Goal: Task Accomplishment & Management: Manage account settings

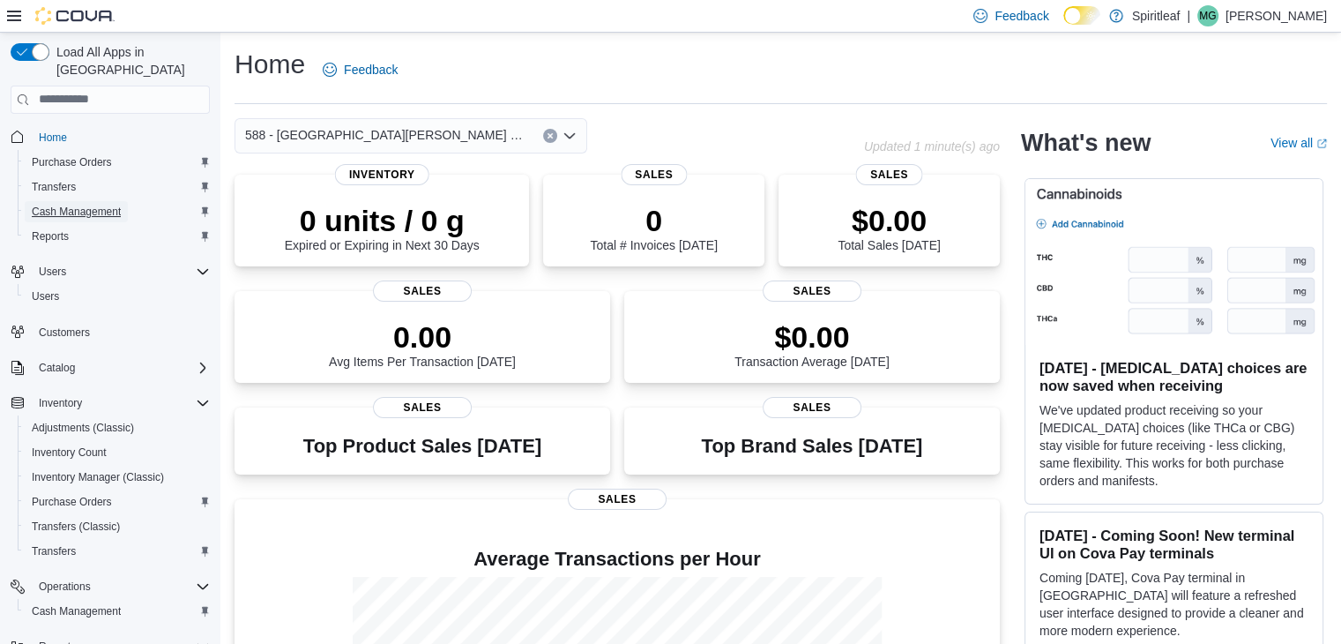
click at [102, 205] on span "Cash Management" at bounding box center [76, 212] width 89 height 14
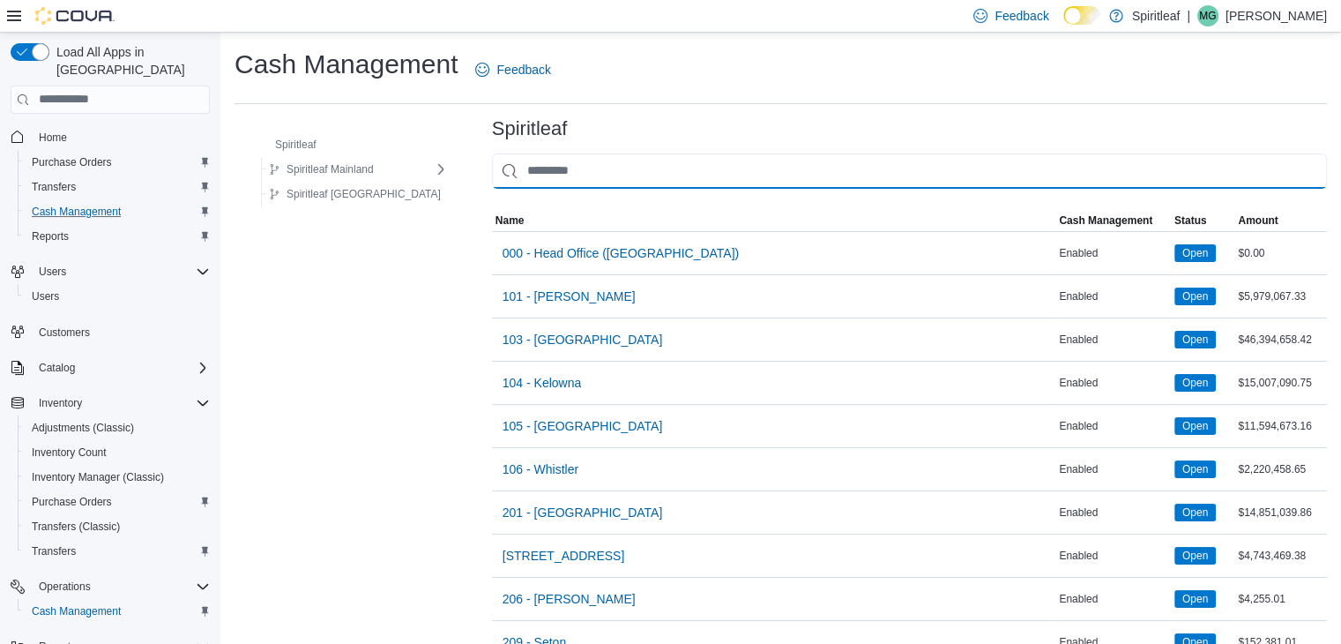
click at [679, 177] on input "This is a search bar. As you type, the results lower in the page will automatic…" at bounding box center [909, 170] width 835 height 35
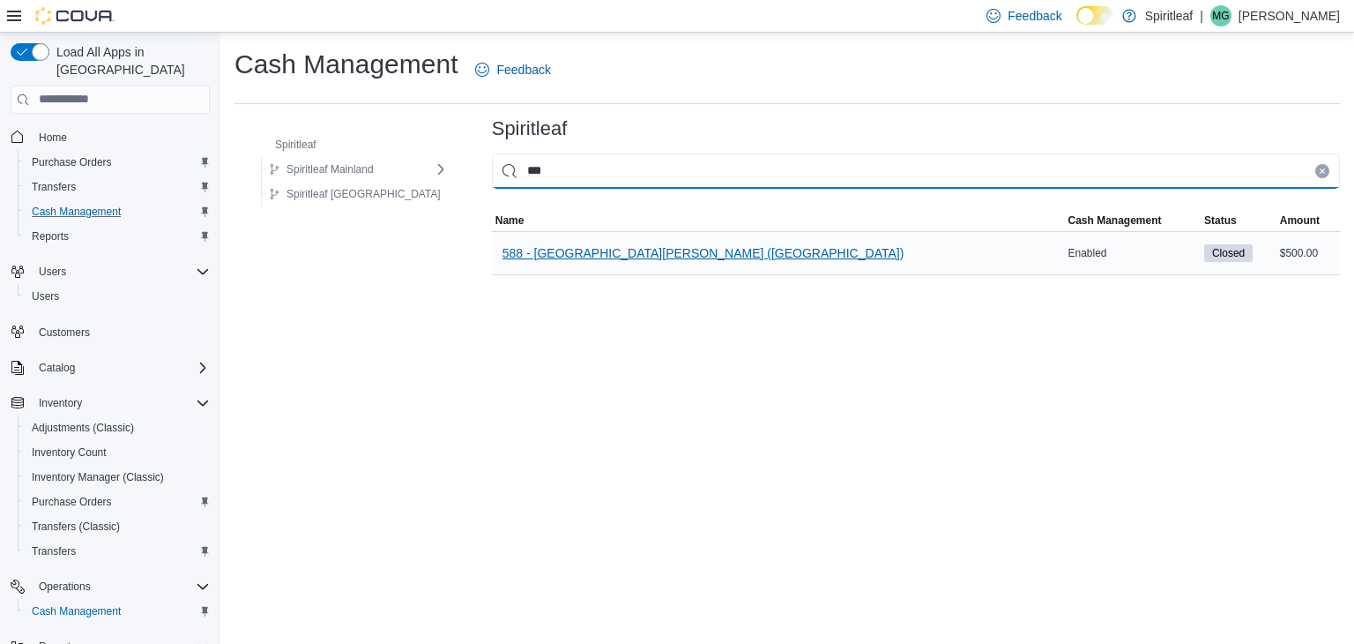
type input "***"
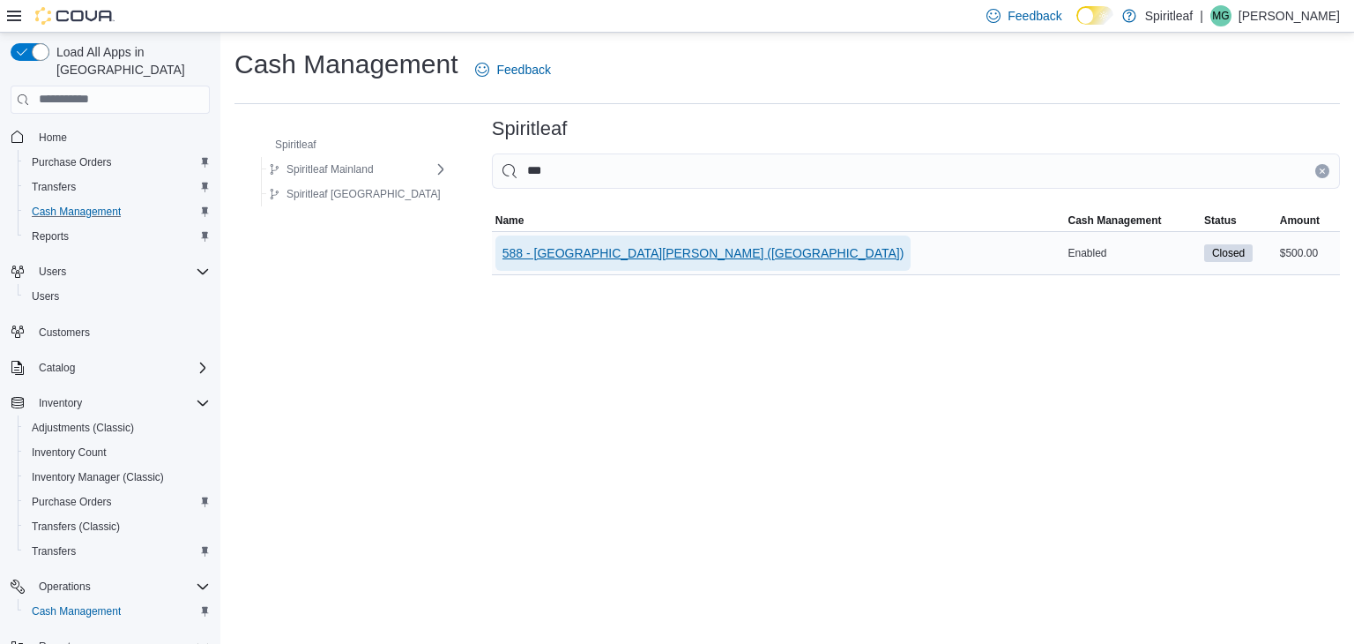
click at [638, 255] on span "588 - [GEOGRAPHIC_DATA][PERSON_NAME] ([GEOGRAPHIC_DATA])" at bounding box center [704, 253] width 402 height 18
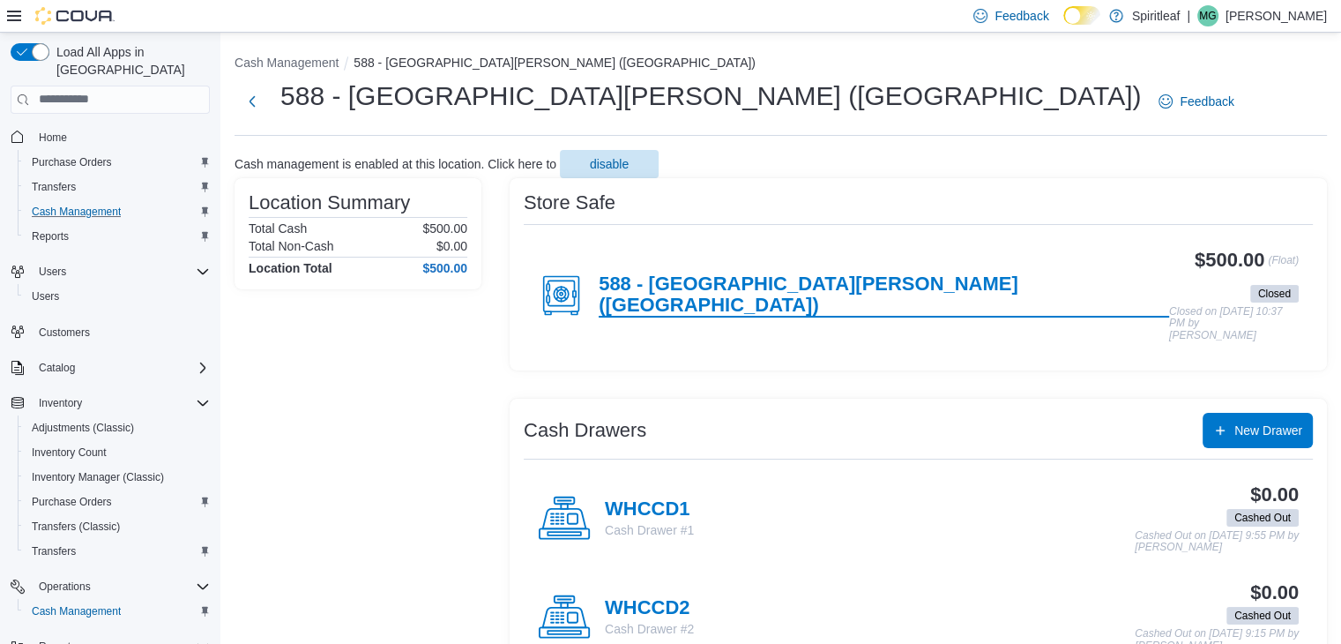
click at [959, 292] on h4 "588 - [GEOGRAPHIC_DATA][PERSON_NAME] ([GEOGRAPHIC_DATA])" at bounding box center [884, 295] width 571 height 44
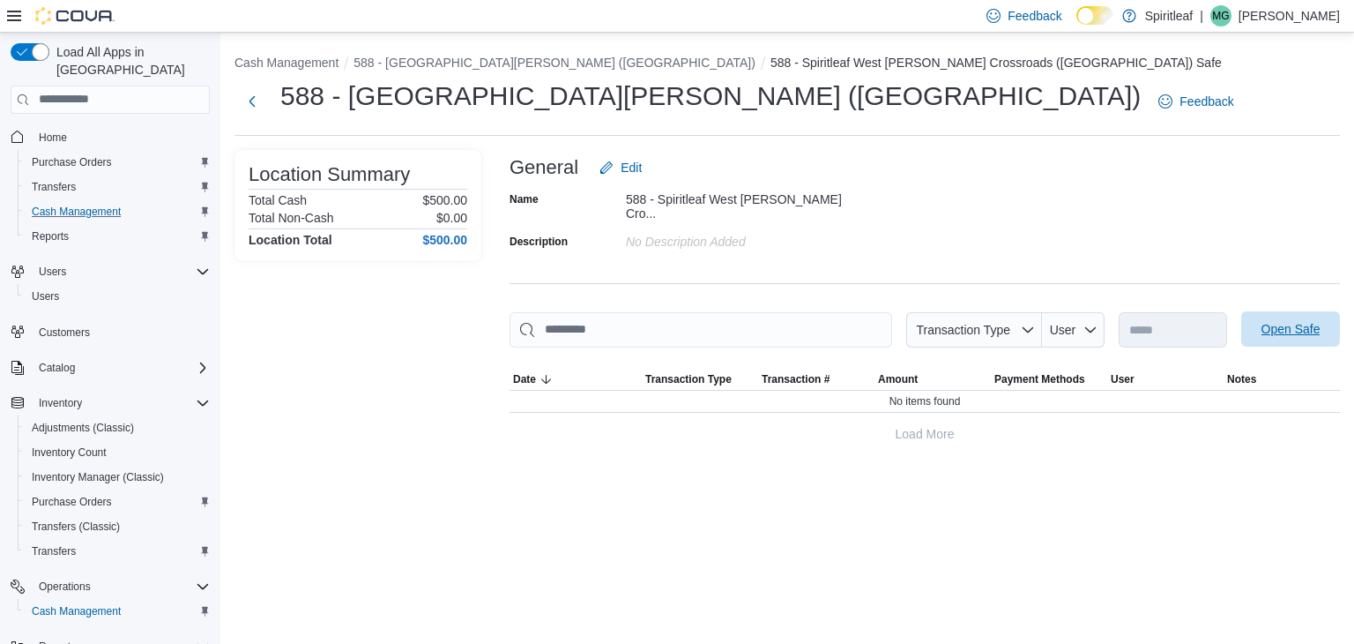
click at [1310, 329] on span "Open Safe" at bounding box center [1291, 328] width 78 height 35
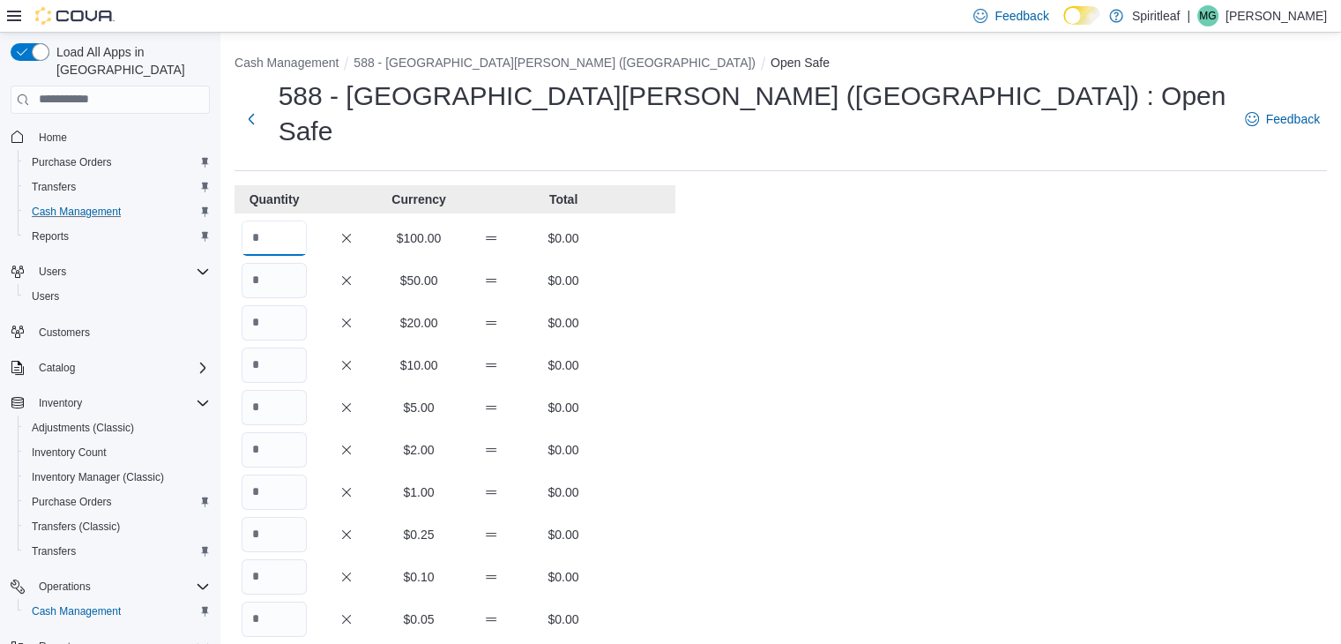
click at [286, 220] on input "Quantity" at bounding box center [274, 237] width 65 height 35
type input "*"
click at [1048, 383] on div "Cash Management 588 - Spiritleaf [GEOGRAPHIC_DATA][PERSON_NAME] ([GEOGRAPHIC_DA…" at bounding box center [780, 510] width 1121 height 955
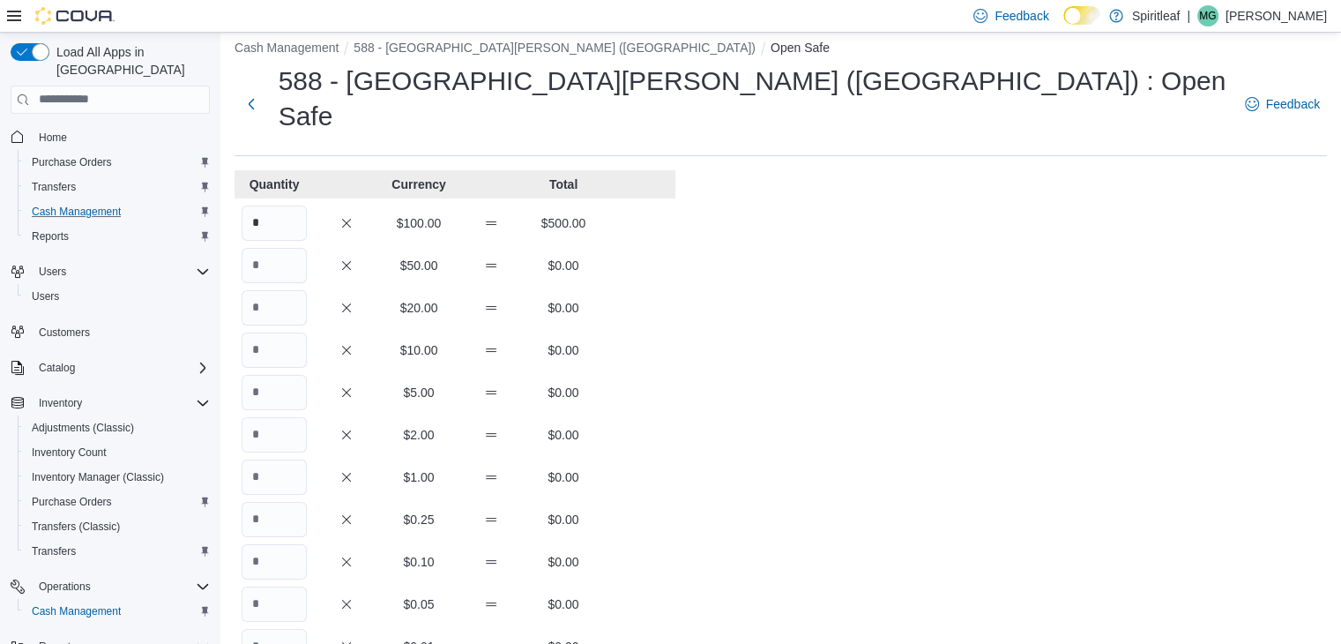
scroll to position [309, 0]
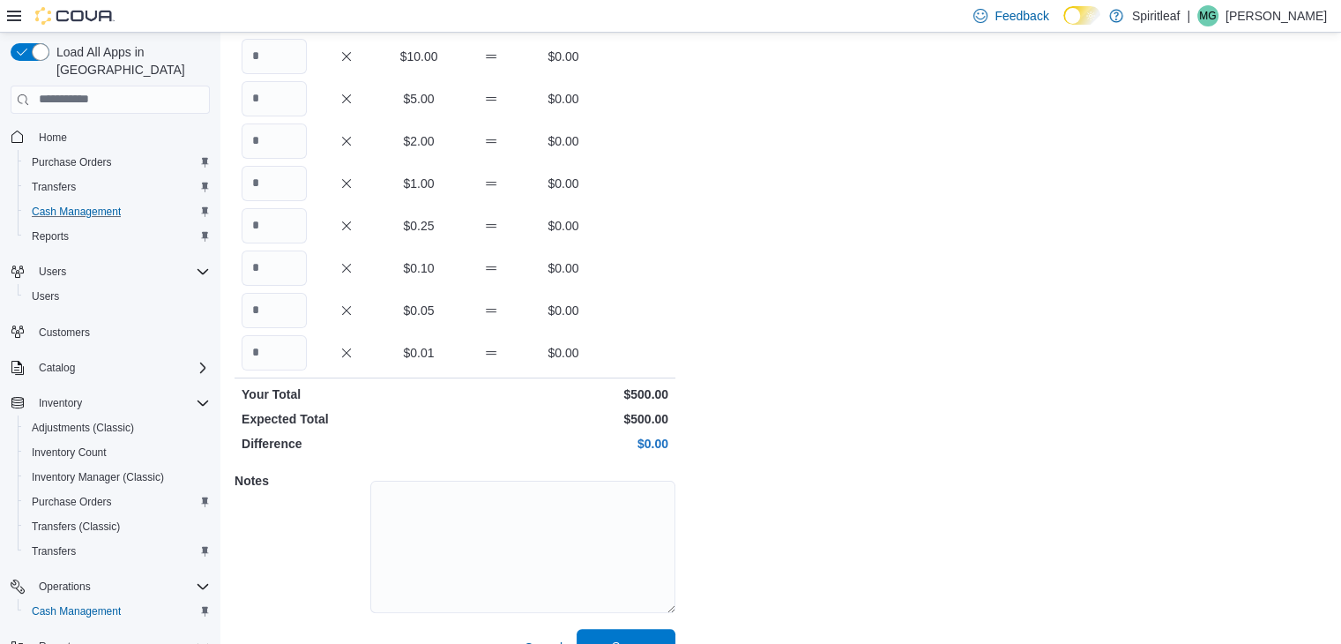
click at [631, 638] on span "Save" at bounding box center [626, 647] width 28 height 18
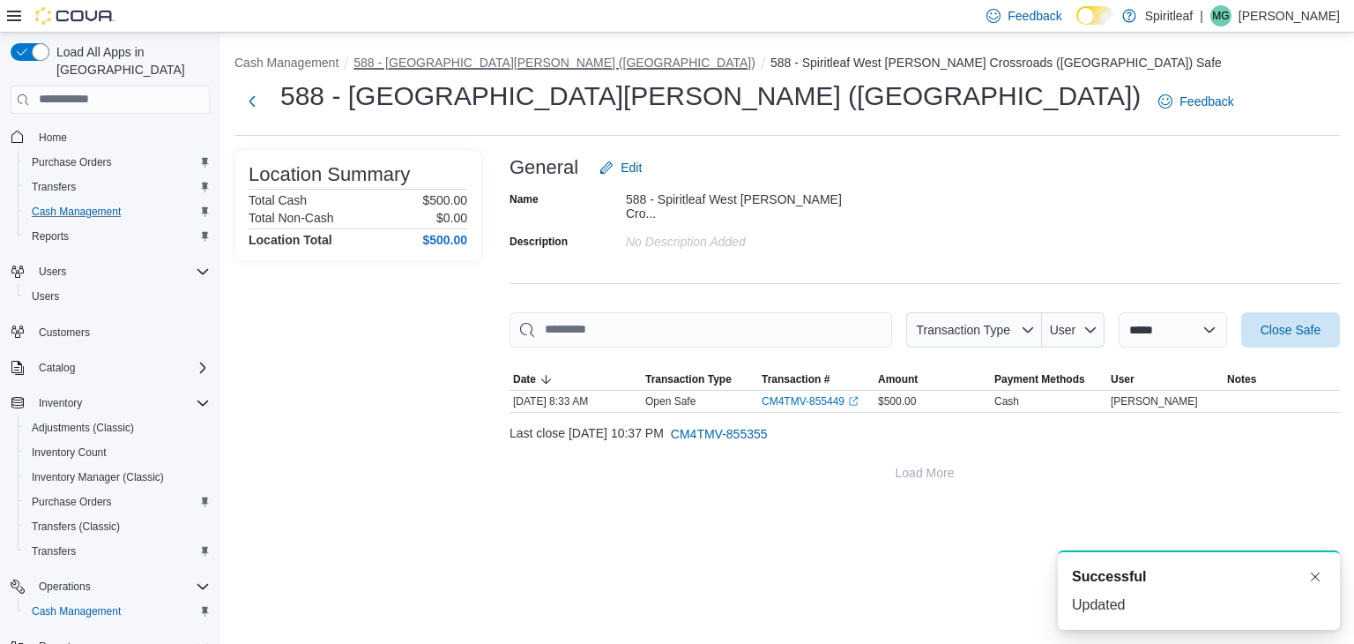
click at [594, 58] on button "588 - [GEOGRAPHIC_DATA][PERSON_NAME] ([GEOGRAPHIC_DATA])" at bounding box center [555, 63] width 402 height 14
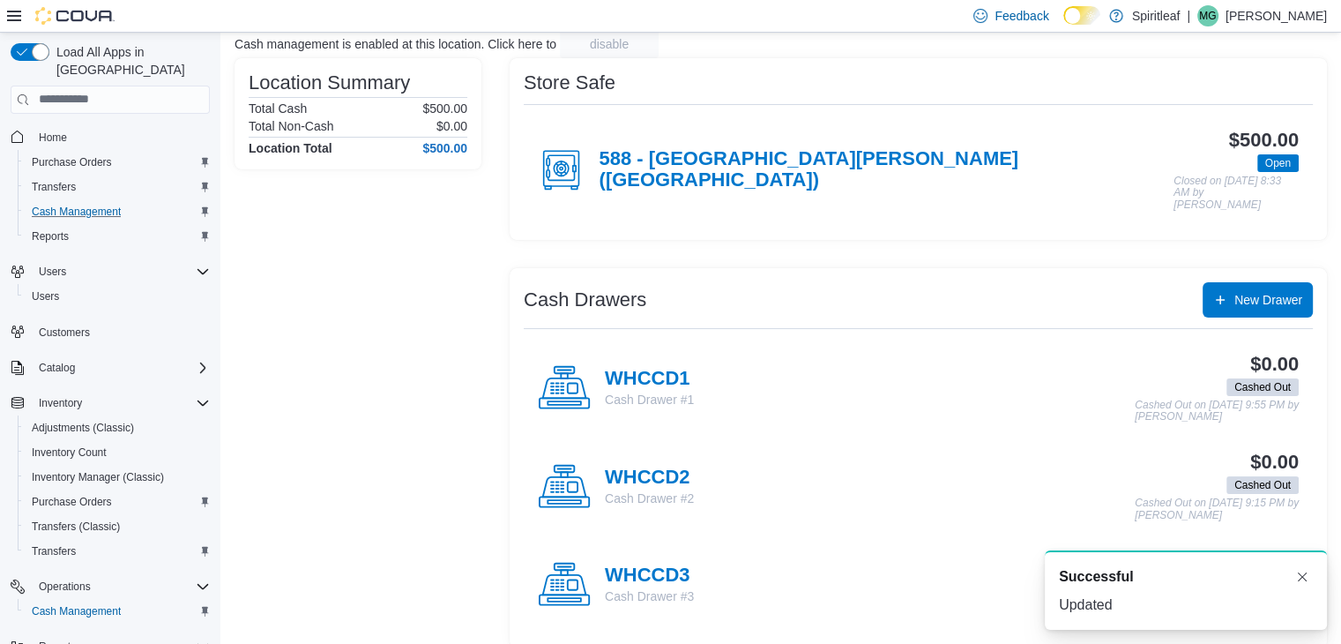
scroll to position [124, 0]
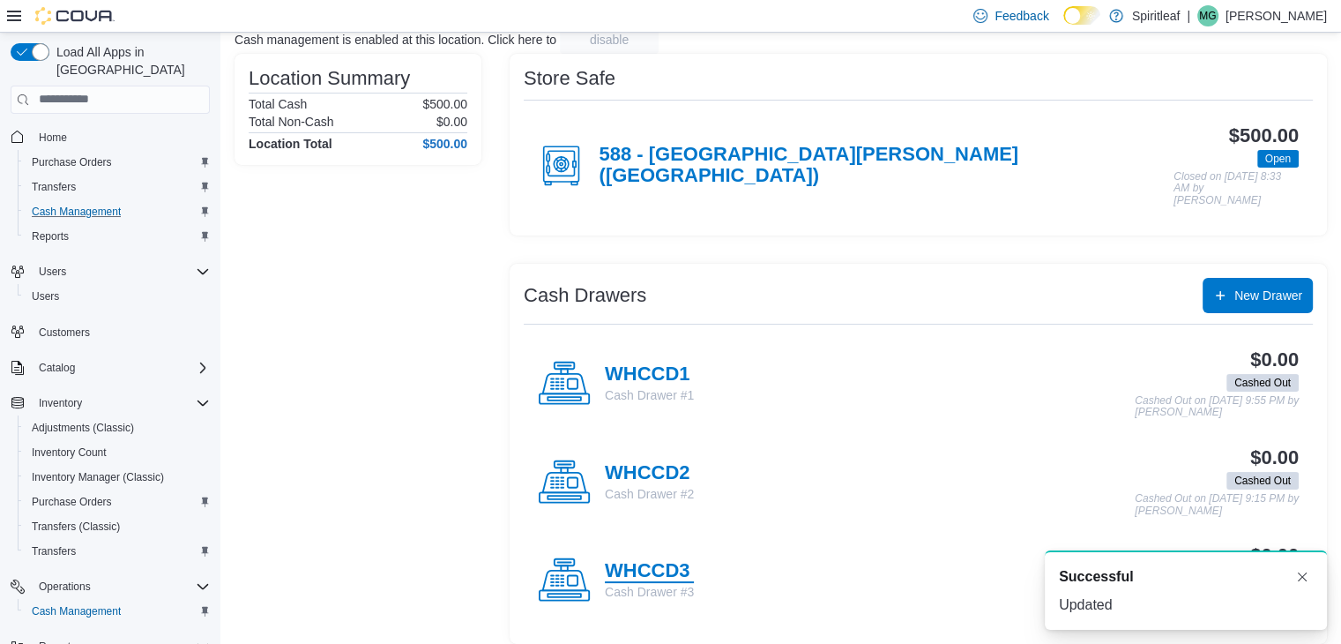
click at [683, 560] on h4 "WHCCD3" at bounding box center [649, 571] width 89 height 23
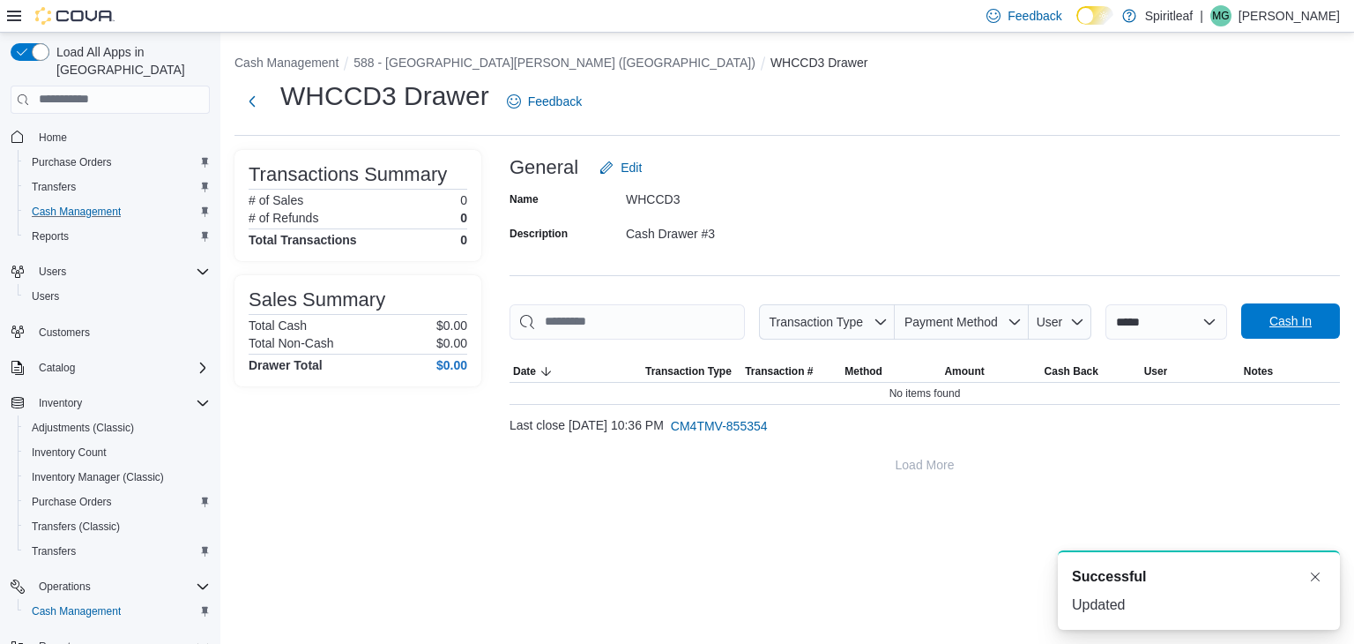
click at [1301, 317] on span "Cash In" at bounding box center [1291, 321] width 42 height 18
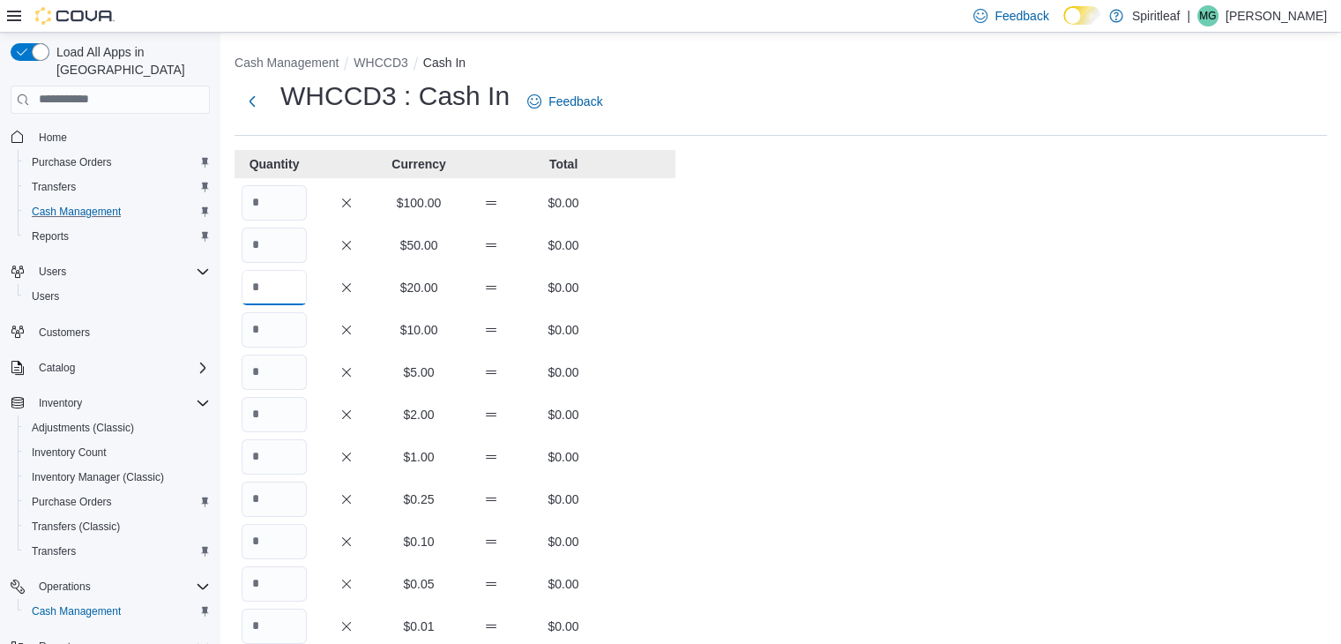
click at [286, 287] on input "Quantity" at bounding box center [274, 287] width 65 height 35
type input "*"
click at [274, 369] on input "Quantity" at bounding box center [274, 371] width 65 height 35
type input "*"
type input "**"
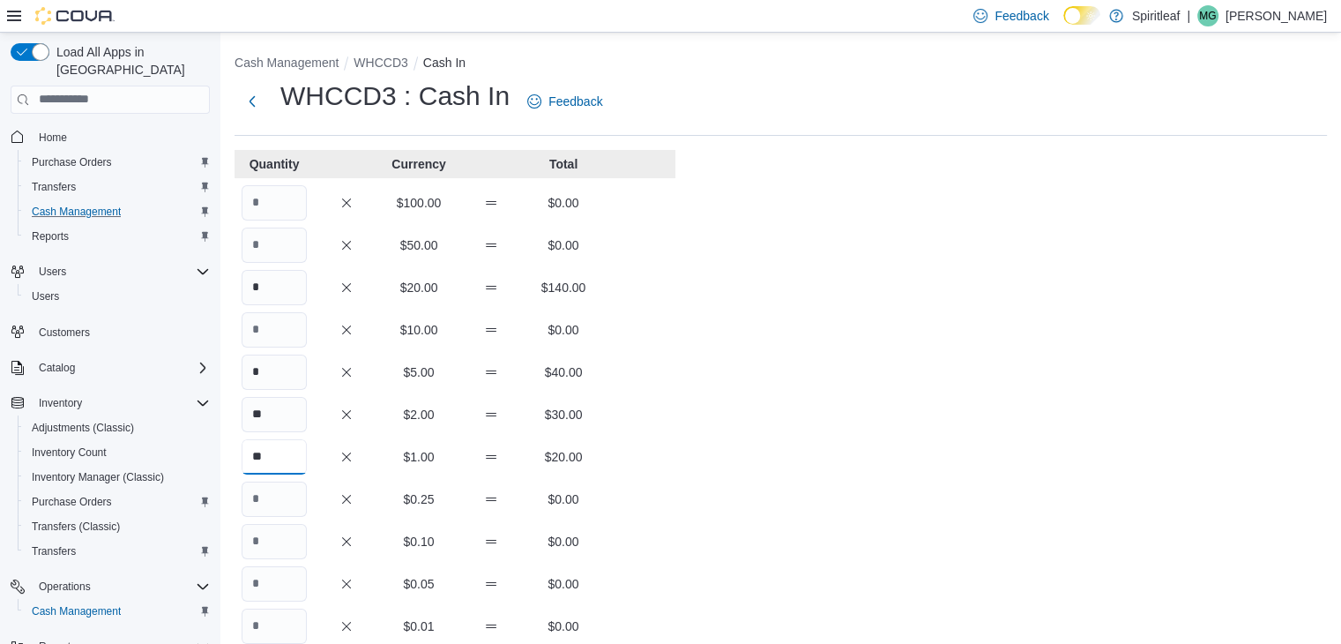
type input "**"
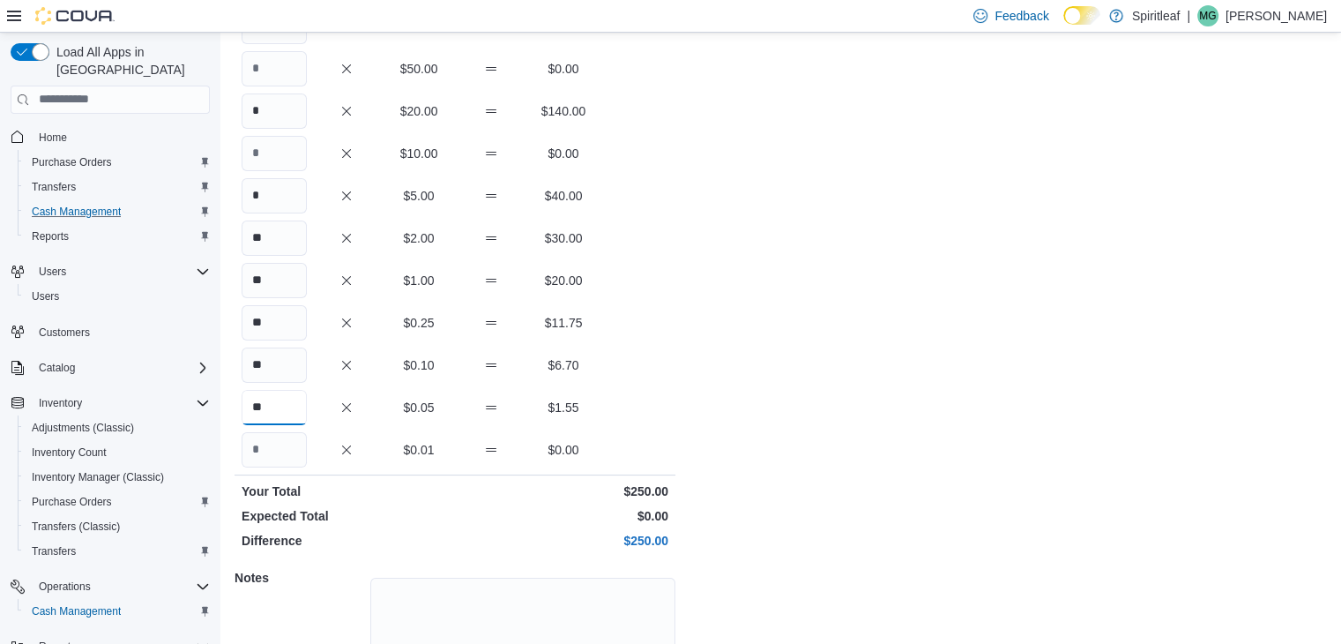
type input "**"
click at [1028, 502] on div "Cash Management WHCCD3 Cash In WHCCD3 : Cash In Feedback Quantity Currency Tota…" at bounding box center [780, 316] width 1121 height 920
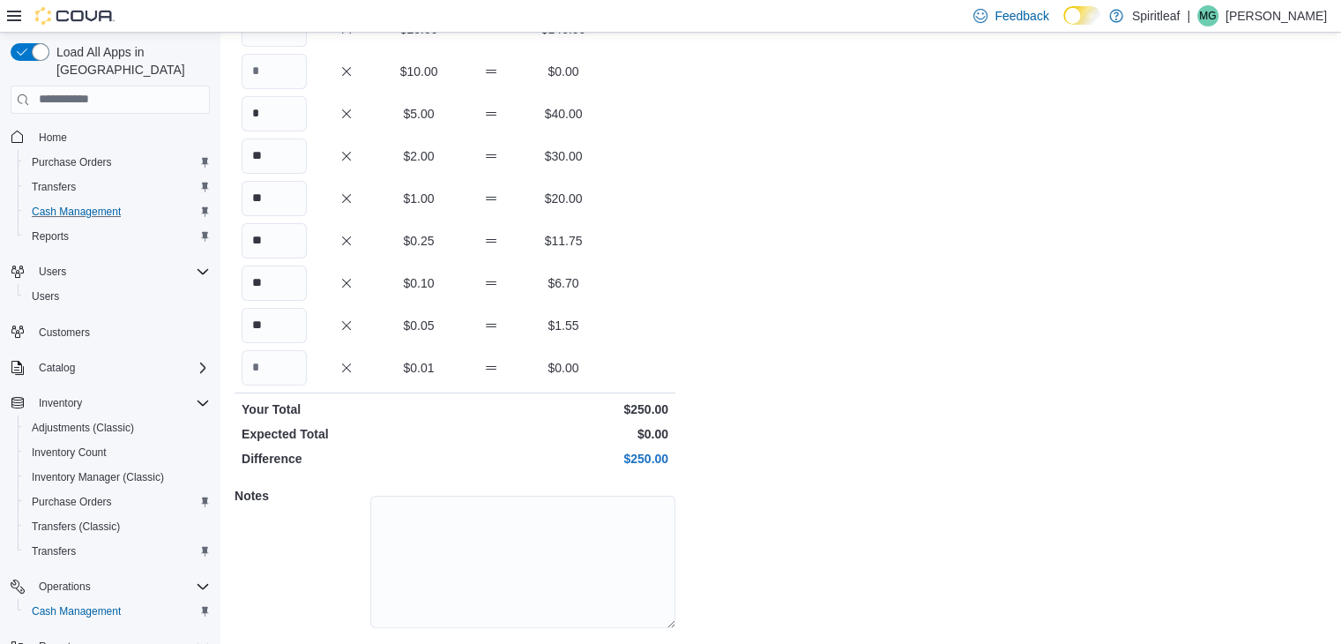
scroll to position [309, 0]
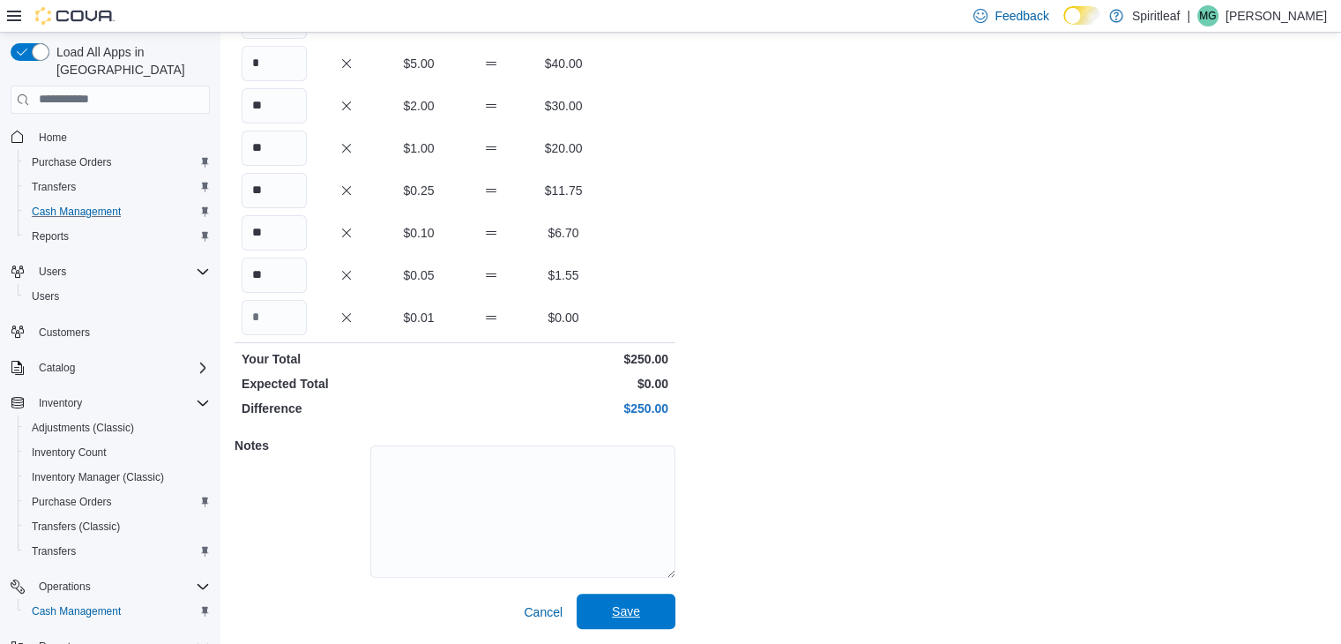
click at [644, 604] on span "Save" at bounding box center [626, 610] width 78 height 35
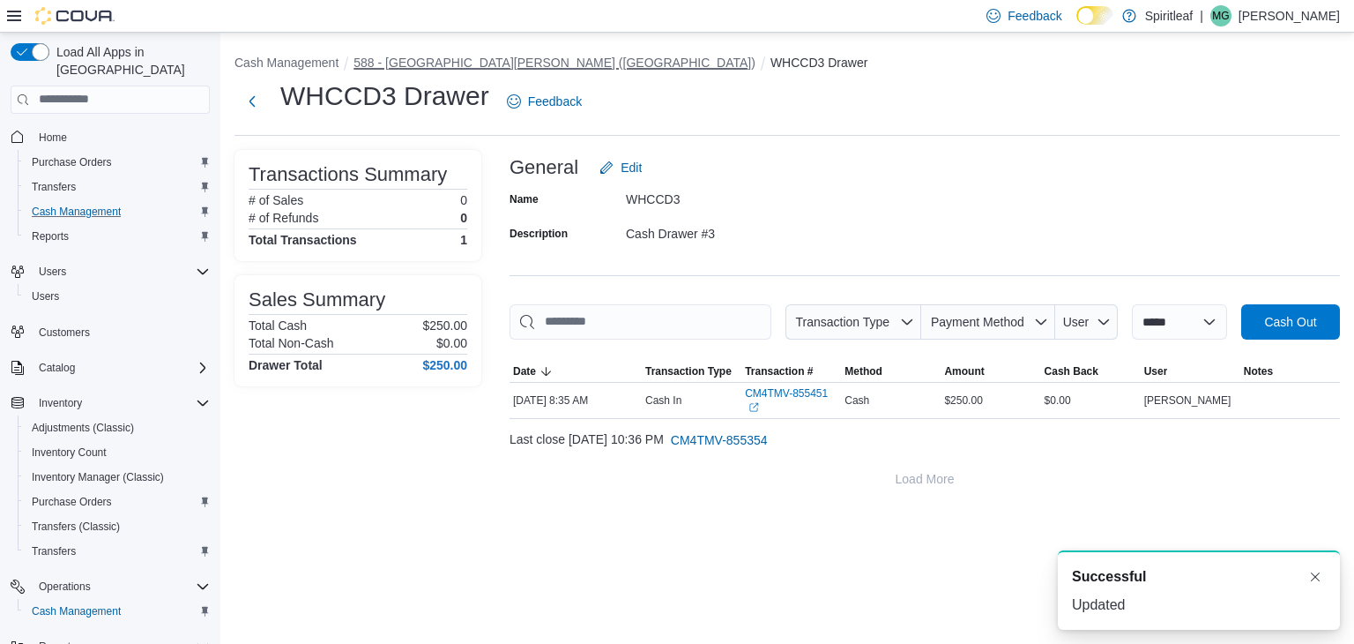
click at [571, 62] on button "588 - [GEOGRAPHIC_DATA][PERSON_NAME] ([GEOGRAPHIC_DATA])" at bounding box center [555, 63] width 402 height 14
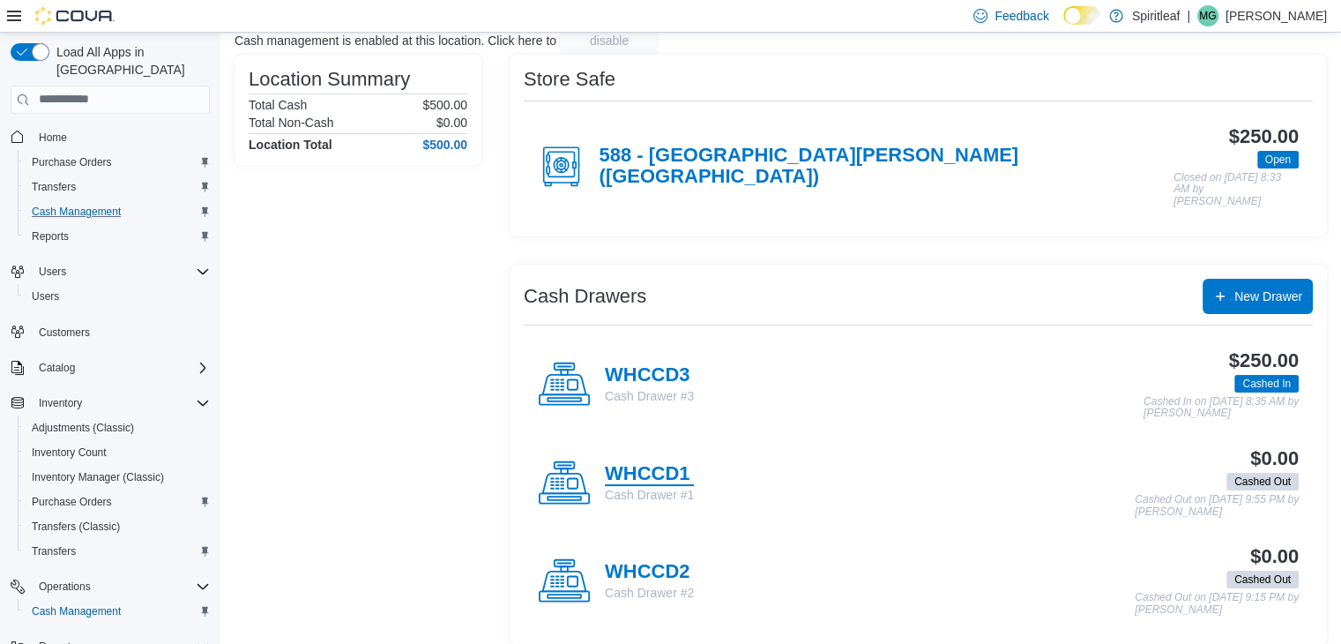
scroll to position [124, 0]
click at [669, 462] on h4 "WHCCD1" at bounding box center [649, 473] width 89 height 23
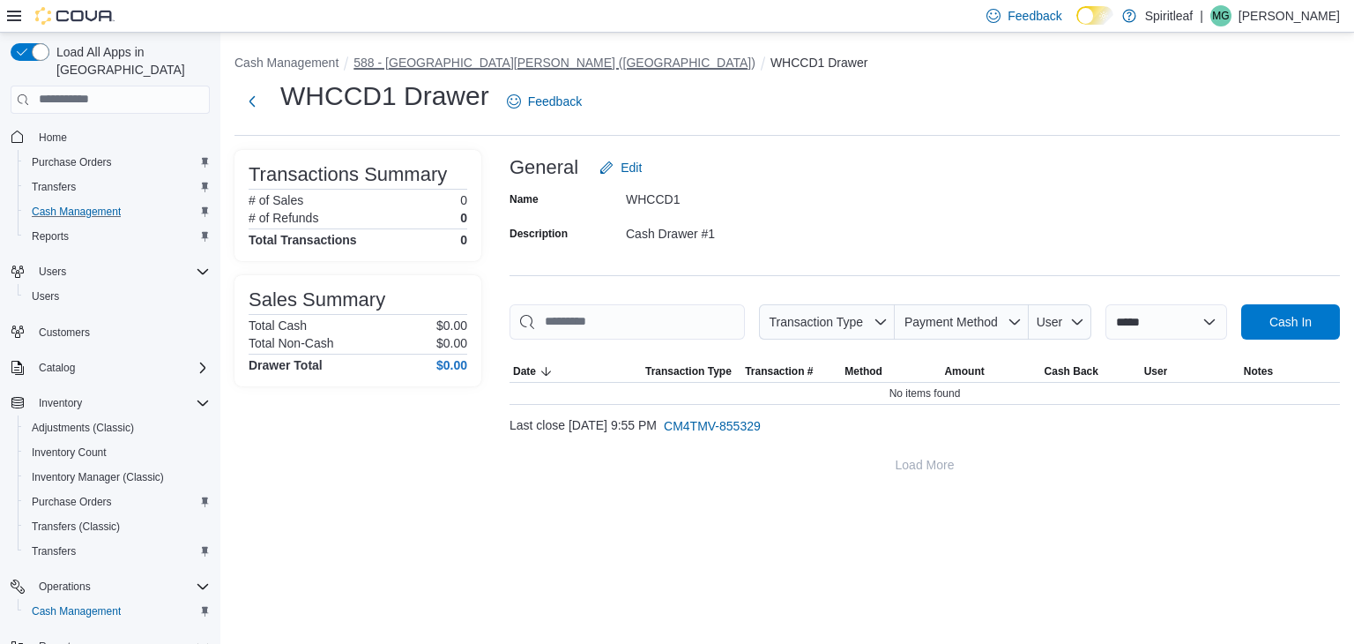
click at [540, 64] on button "588 - [GEOGRAPHIC_DATA][PERSON_NAME] ([GEOGRAPHIC_DATA])" at bounding box center [555, 63] width 402 height 14
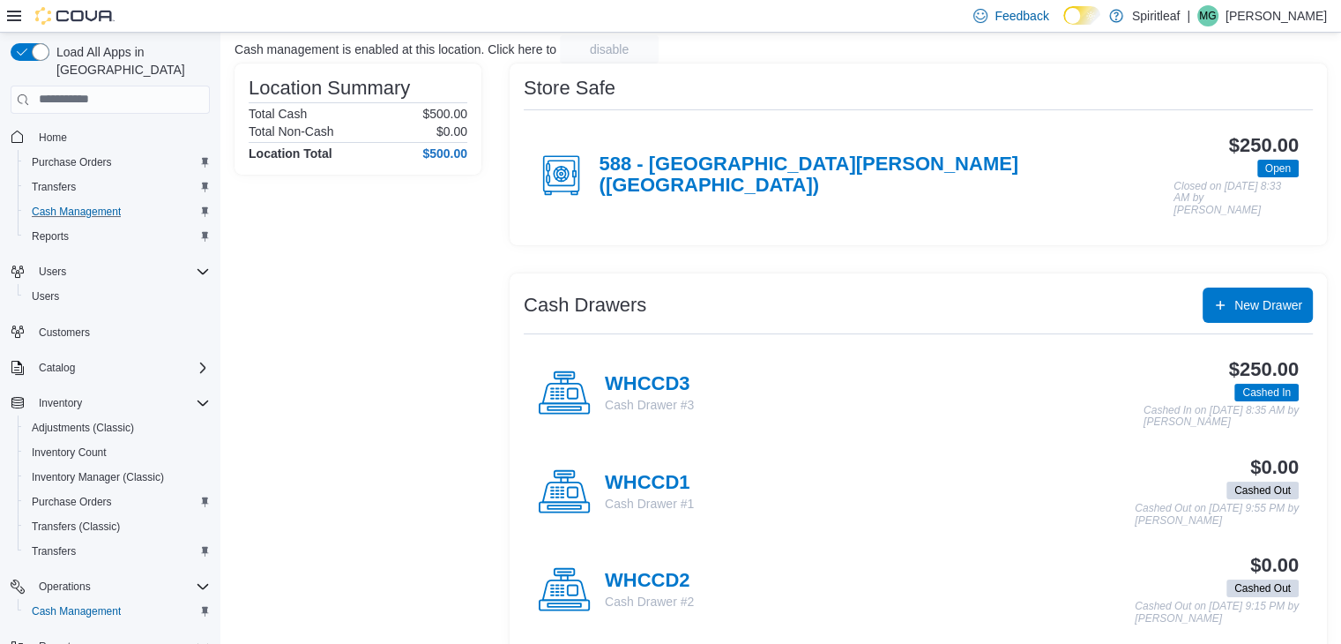
scroll to position [124, 0]
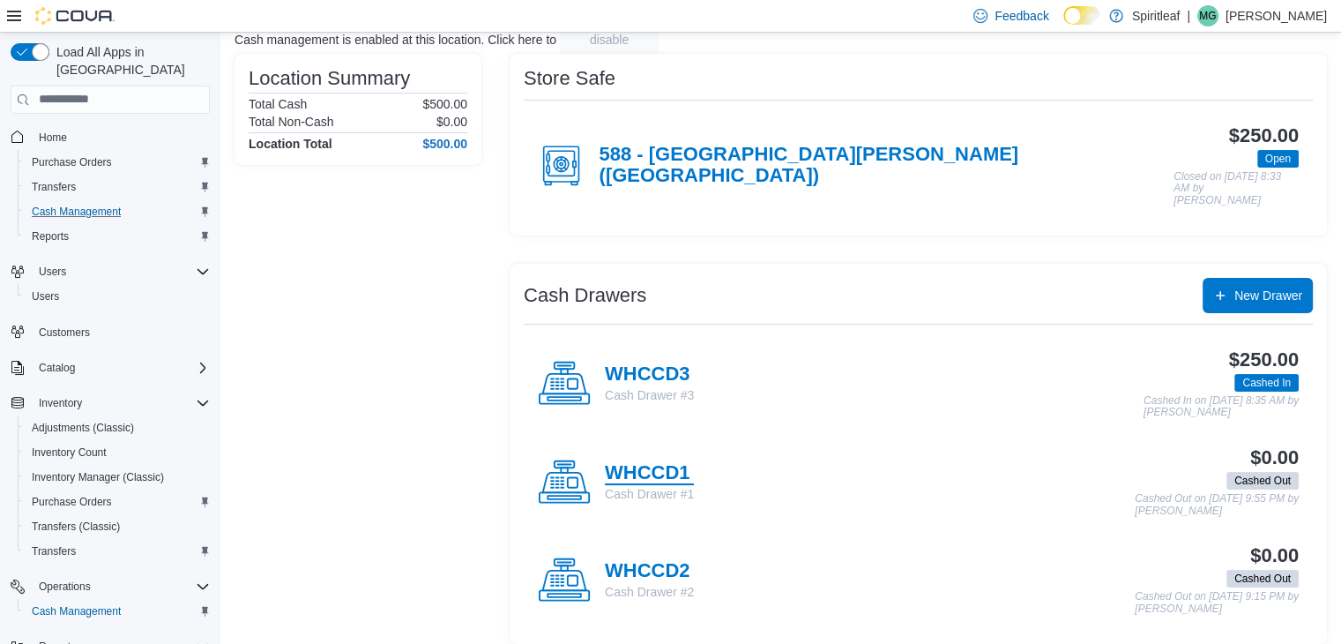
click at [681, 462] on h4 "WHCCD1" at bounding box center [649, 473] width 89 height 23
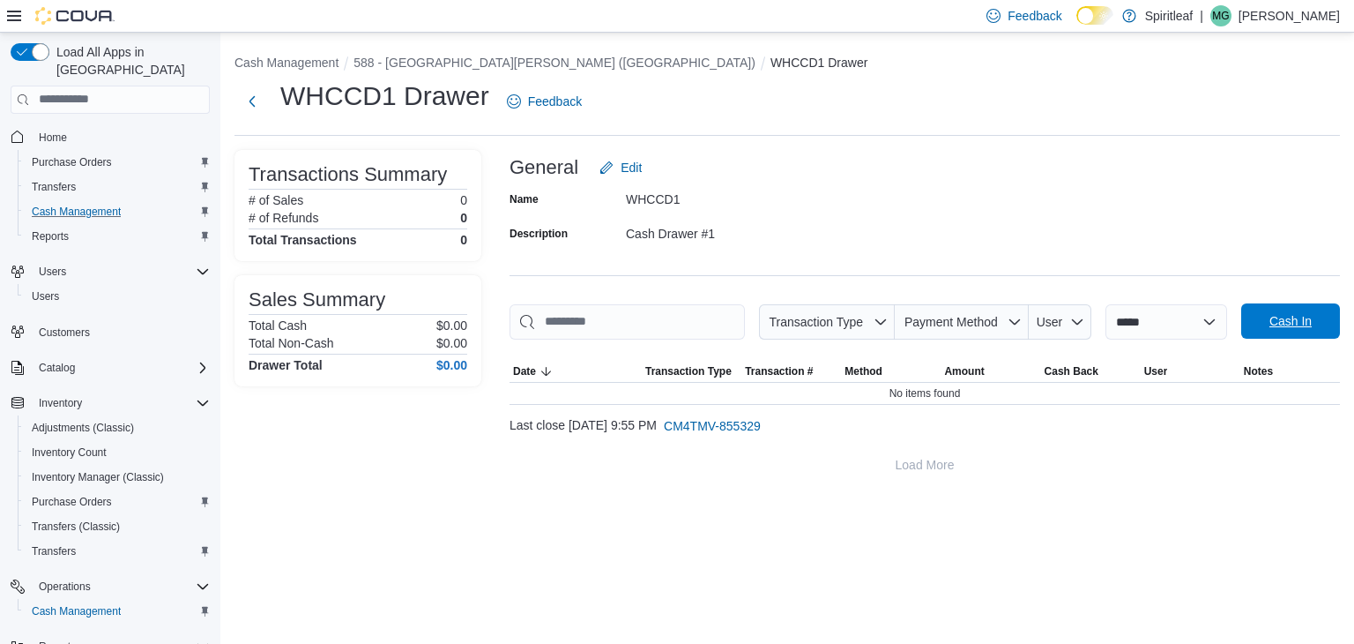
click at [1280, 317] on span "Cash In" at bounding box center [1291, 321] width 42 height 18
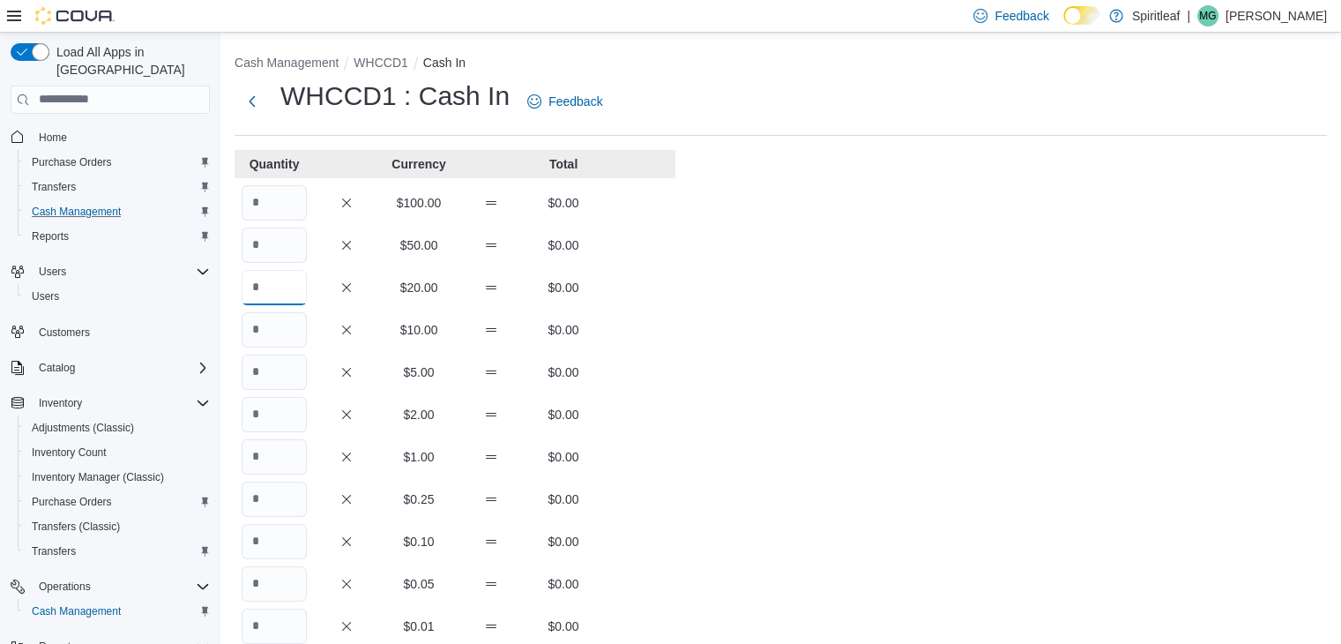
click at [272, 287] on input "Quantity" at bounding box center [274, 287] width 65 height 35
type input "*"
click at [265, 363] on input "Quantity" at bounding box center [274, 371] width 65 height 35
type input "**"
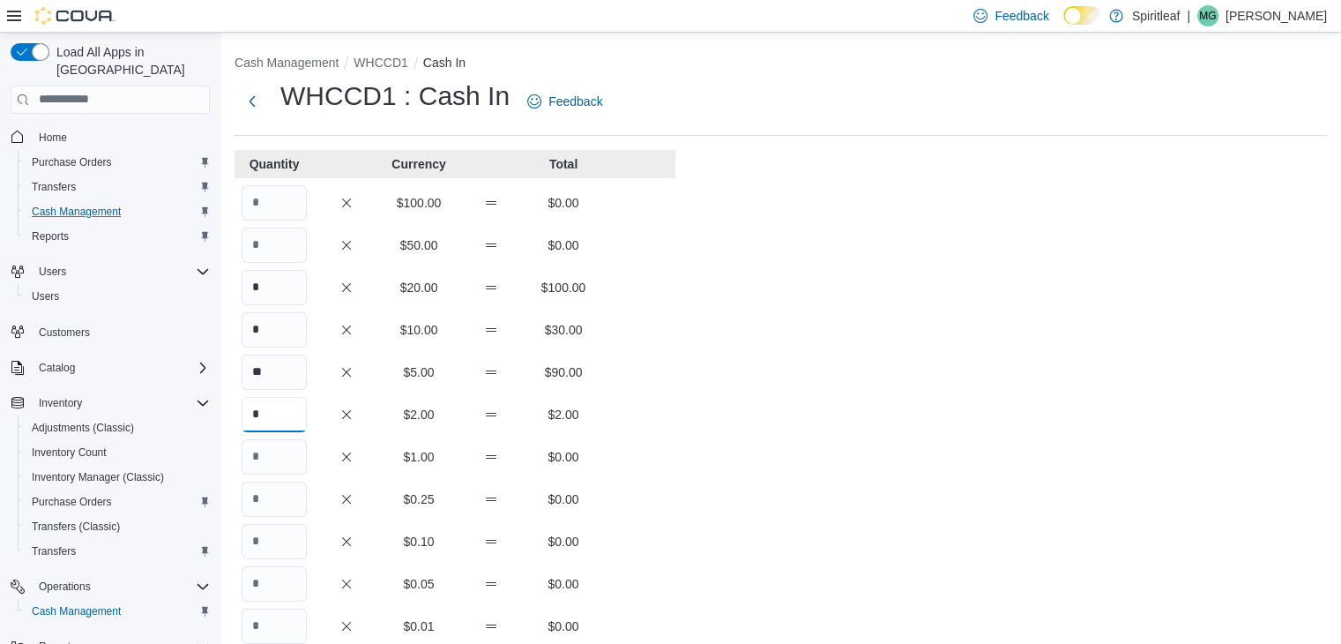
type input "*"
type input "**"
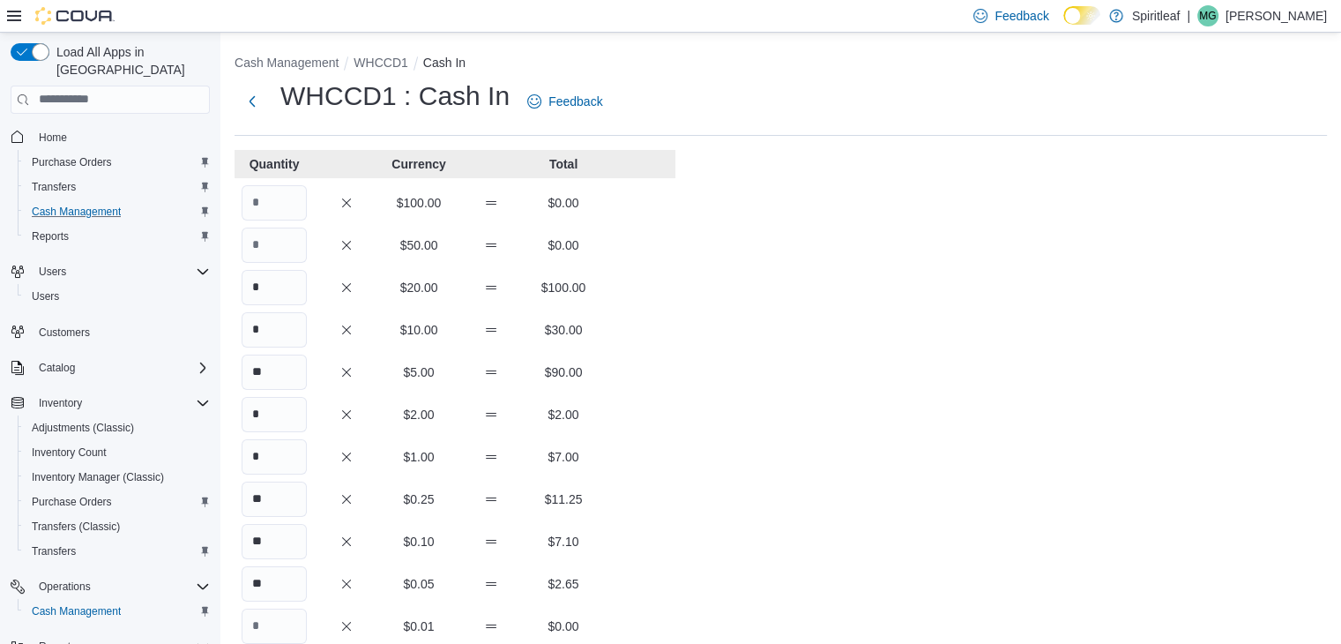
click at [988, 319] on div "Cash Management WHCCD1 Cash In WHCCD1 : Cash In Feedback Quantity Currency Tota…" at bounding box center [780, 493] width 1121 height 920
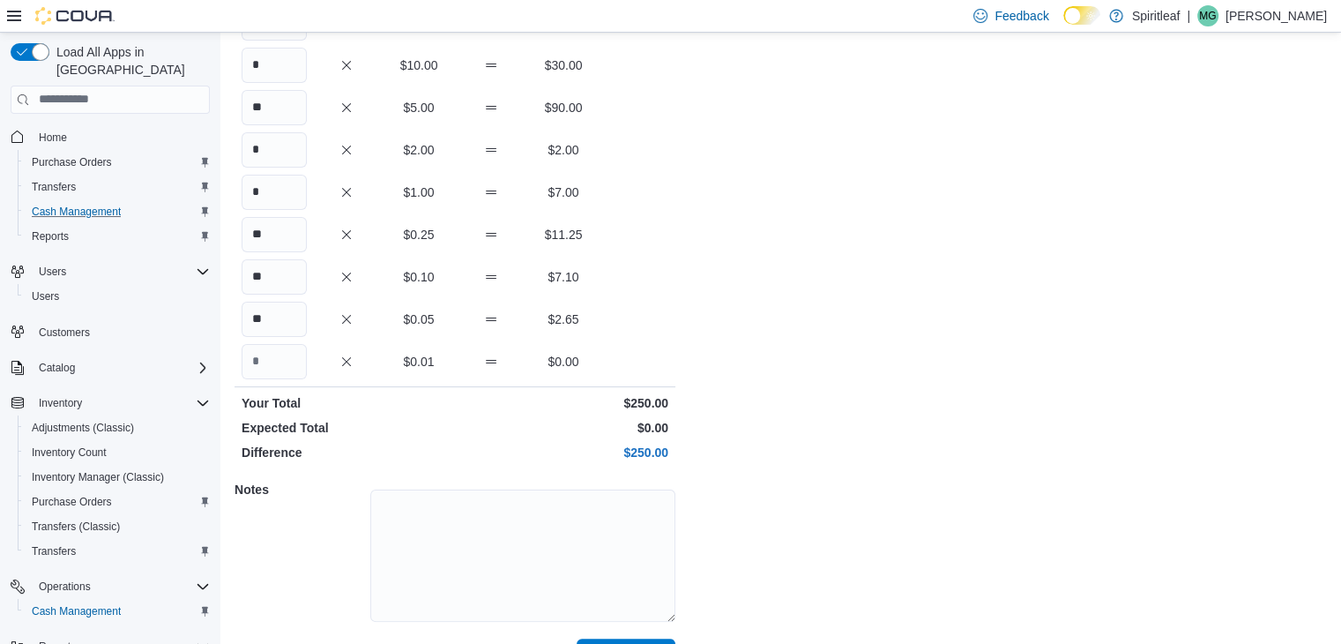
scroll to position [309, 0]
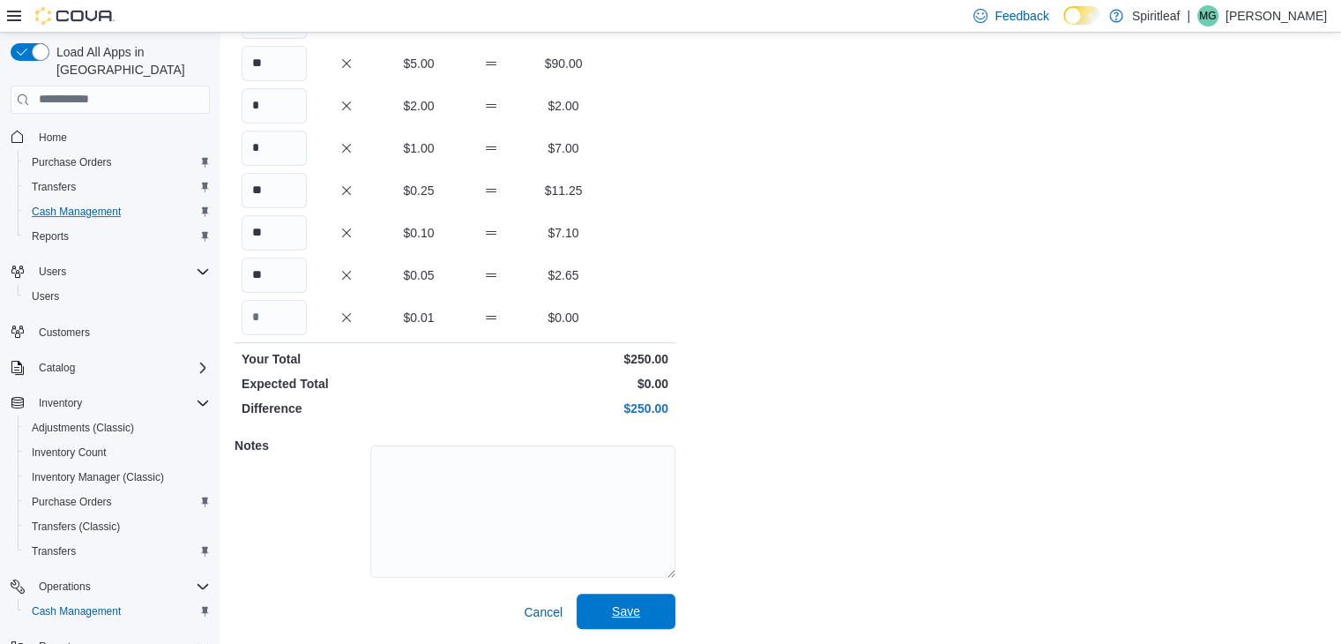
click at [615, 601] on span "Save" at bounding box center [626, 610] width 78 height 35
